Goal: Find specific page/section: Find specific page/section

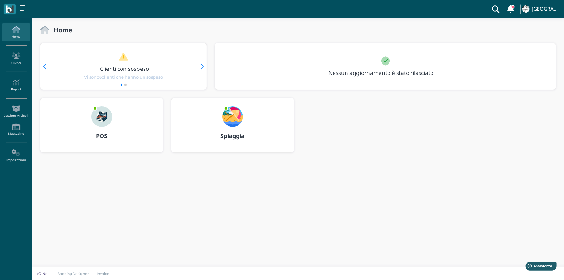
click at [101, 114] on img at bounding box center [101, 116] width 21 height 21
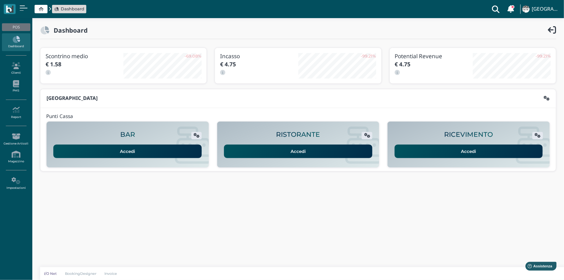
click at [478, 149] on link "Accedi" at bounding box center [469, 152] width 148 height 14
